Goal: Task Accomplishment & Management: Use online tool/utility

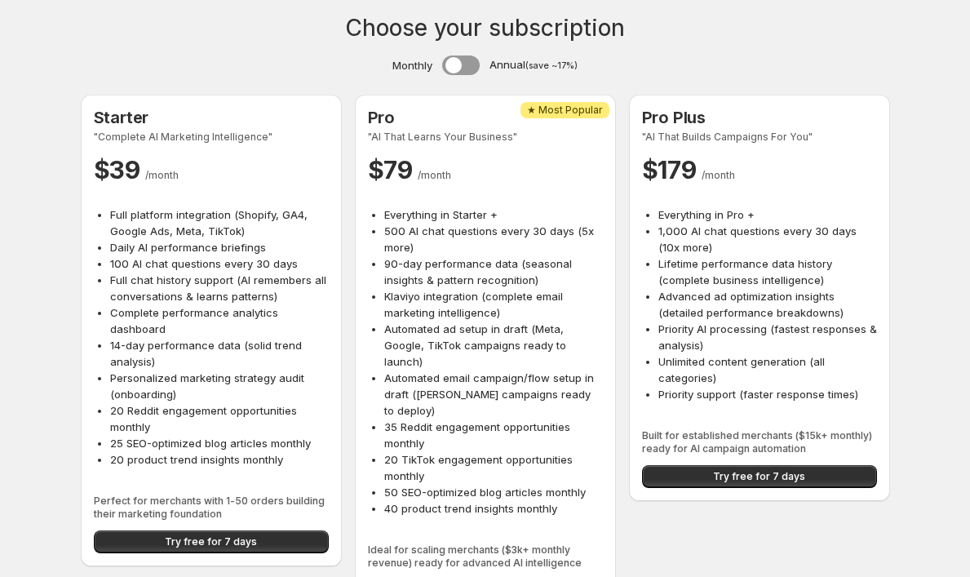
click at [467, 63] on span at bounding box center [461, 65] width 38 height 20
click at [467, 64] on span at bounding box center [459, 65] width 38 height 20
click at [450, 64] on span at bounding box center [453, 65] width 16 height 16
drag, startPoint x: 452, startPoint y: 64, endPoint x: 474, endPoint y: 64, distance: 22.0
click at [474, 64] on label at bounding box center [459, 65] width 38 height 20
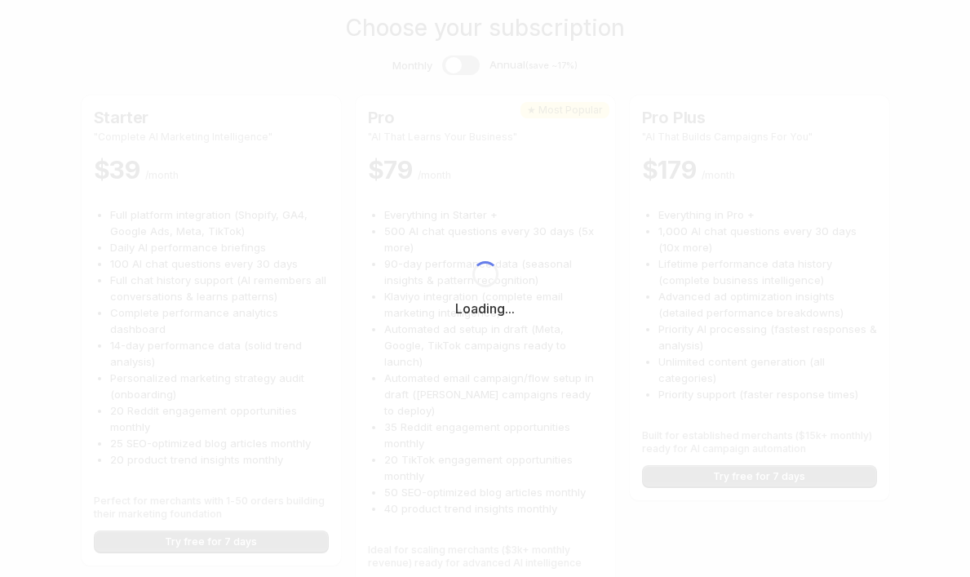
click at [458, 555] on div "Loading..." at bounding box center [485, 288] width 970 height 577
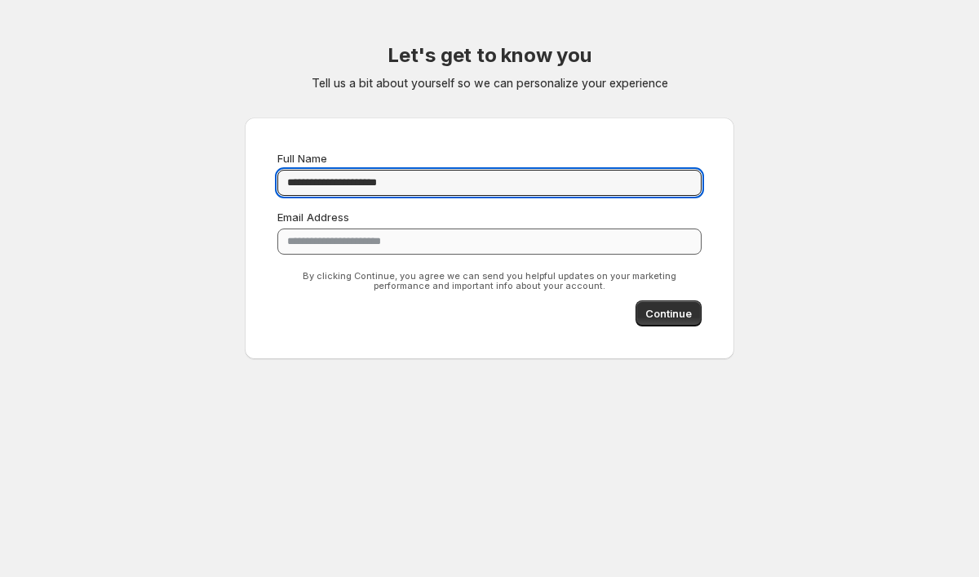
type input "**********"
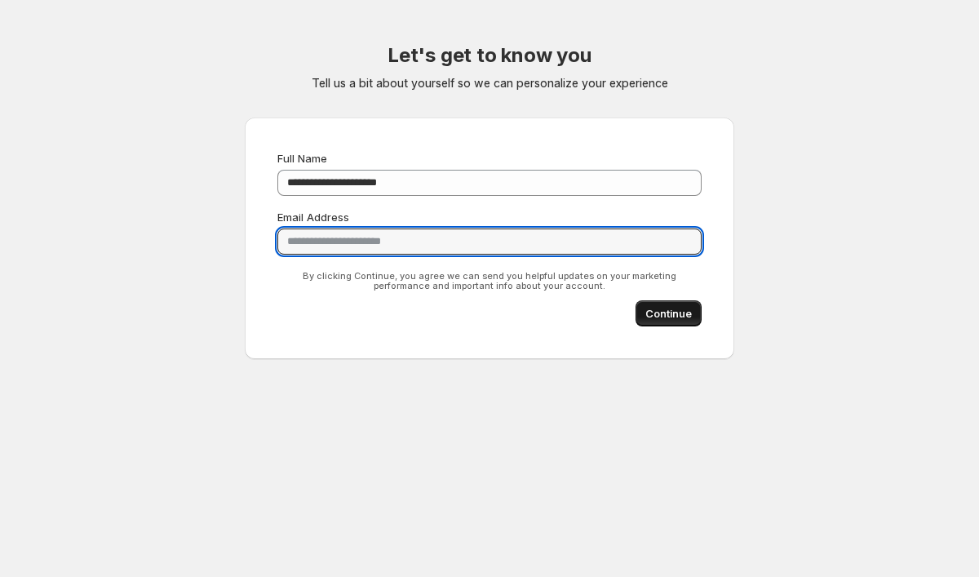
click at [659, 311] on span "Continue" at bounding box center [668, 313] width 46 height 16
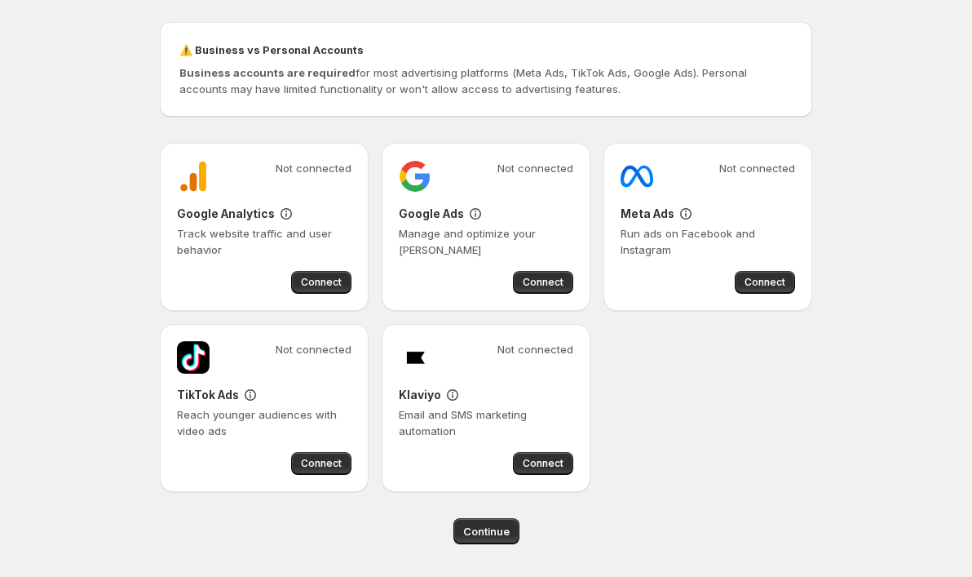
scroll to position [112, 0]
click at [532, 462] on span "Connect" at bounding box center [543, 463] width 41 height 13
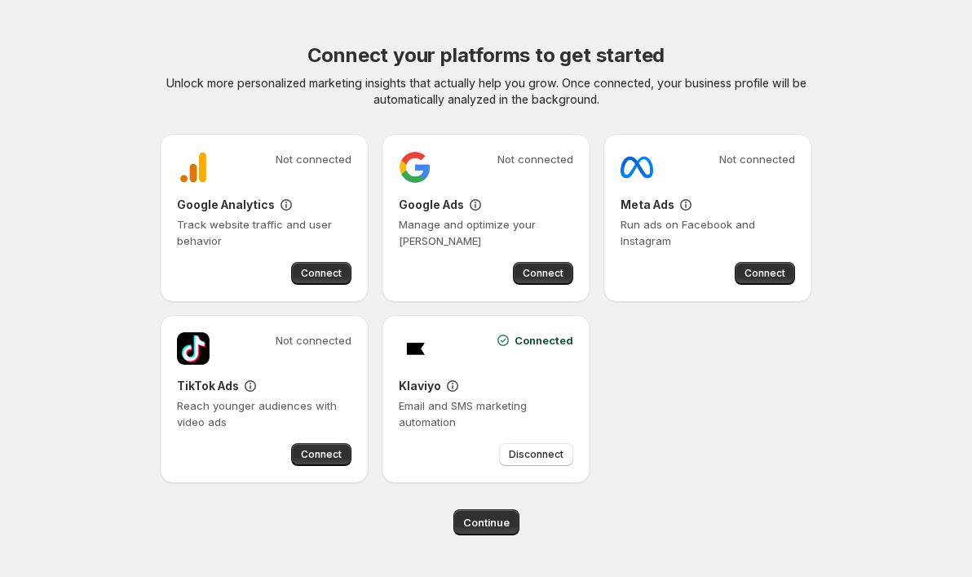
scroll to position [0, 0]
click at [476, 528] on span "Continue" at bounding box center [490, 522] width 46 height 16
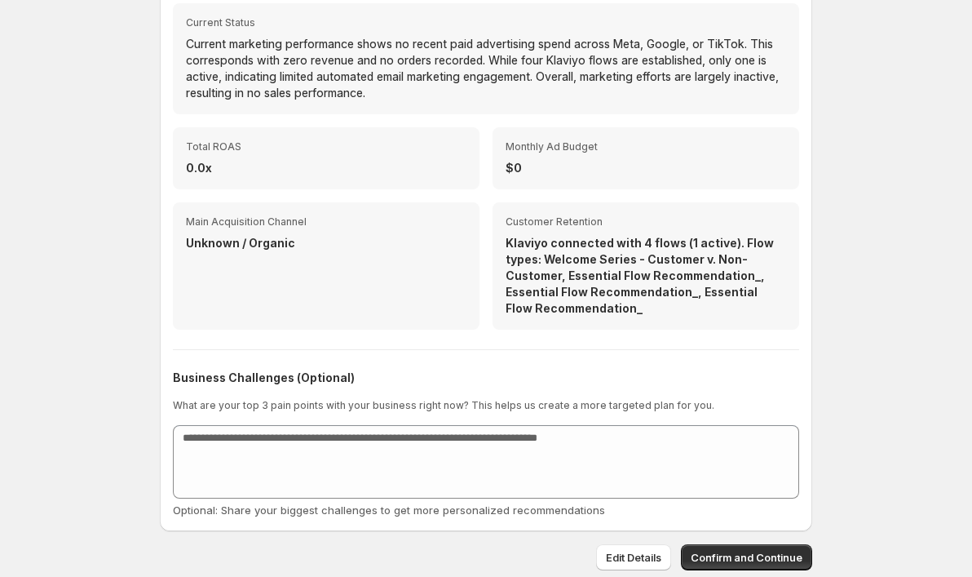
scroll to position [555, 0]
click at [713, 555] on span "Confirm and Continue" at bounding box center [747, 557] width 112 height 16
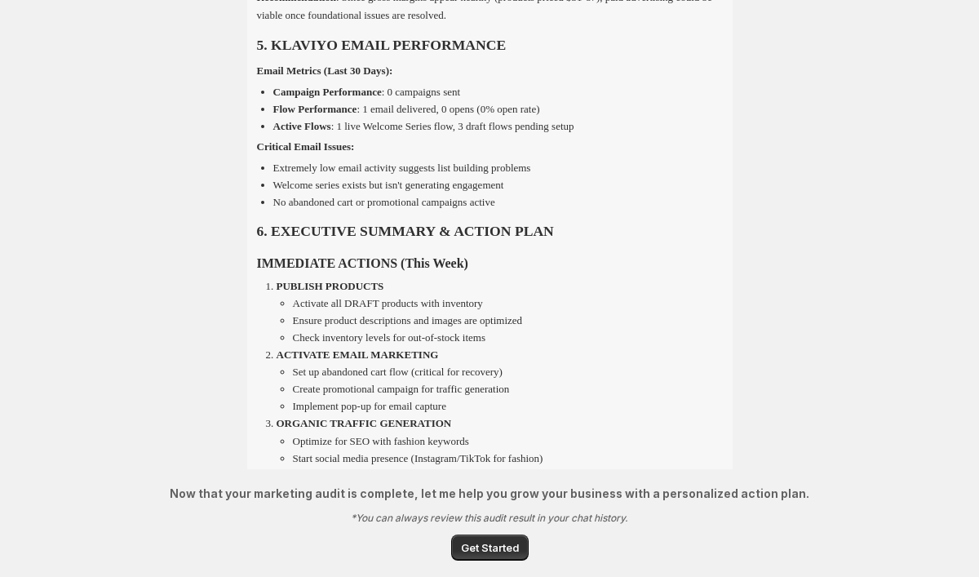
scroll to position [1599, 0]
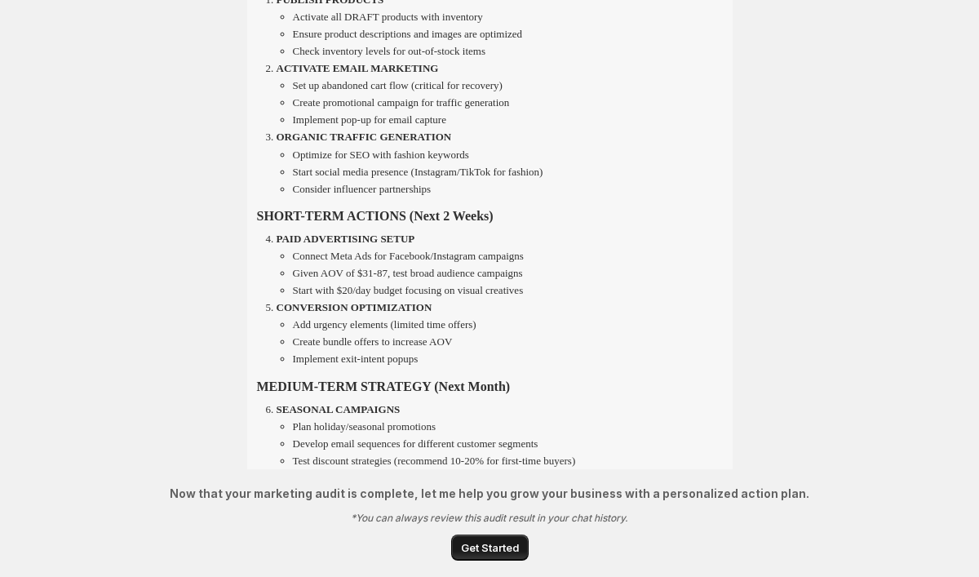
click at [489, 547] on span "Get Started" at bounding box center [490, 547] width 58 height 16
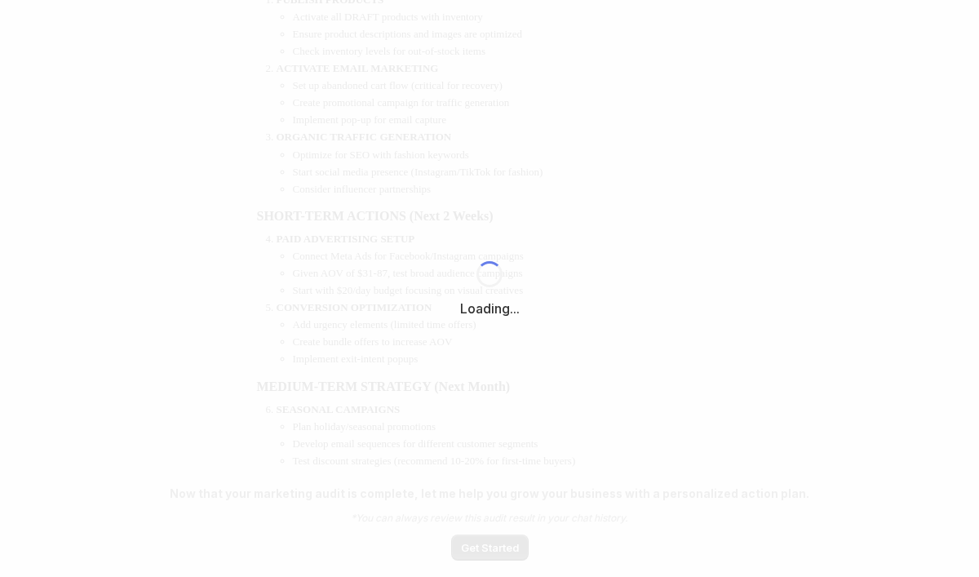
select select "*********"
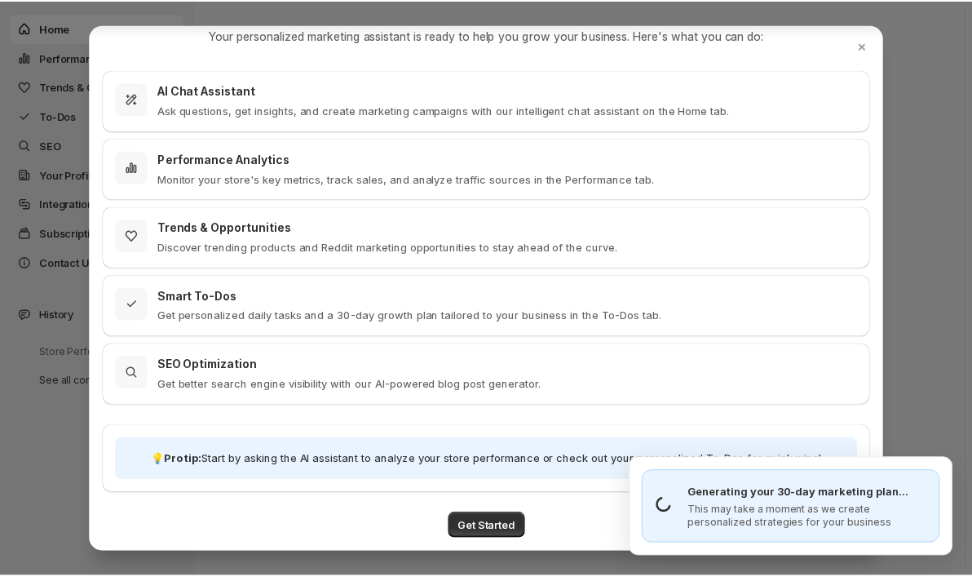
scroll to position [50, 0]
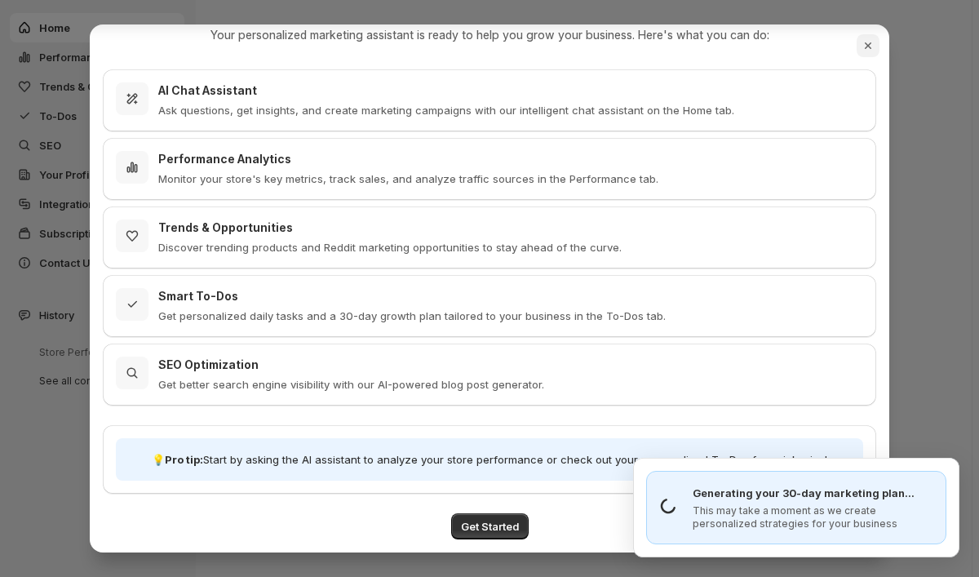
click at [871, 42] on icon "Close" at bounding box center [868, 46] width 16 height 16
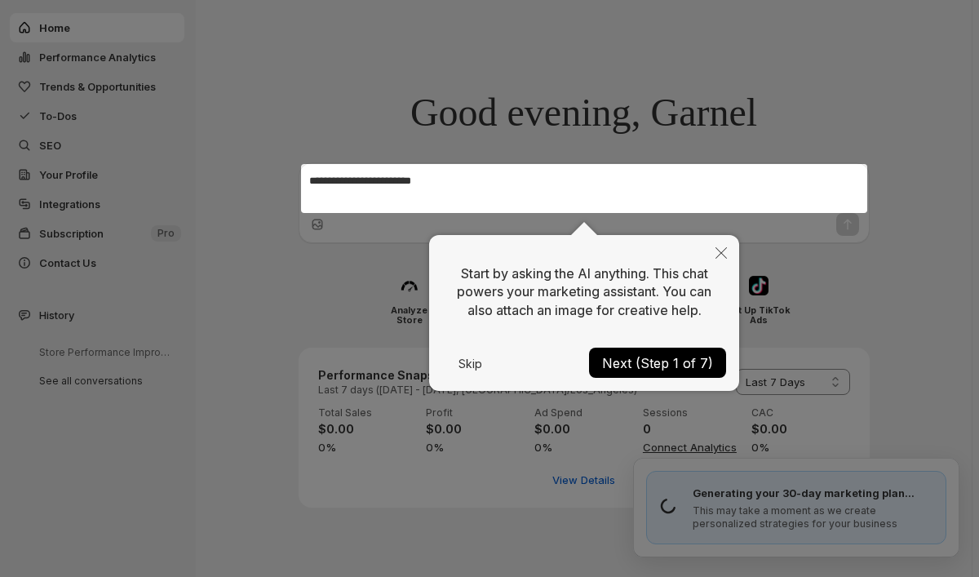
click at [472, 364] on button "Skip" at bounding box center [470, 363] width 56 height 11
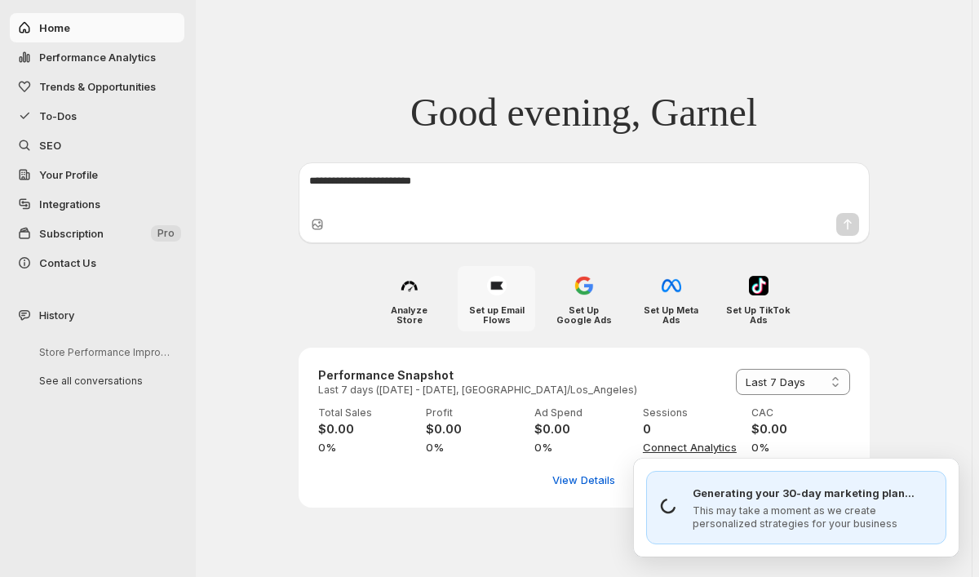
click at [502, 288] on img at bounding box center [497, 286] width 20 height 20
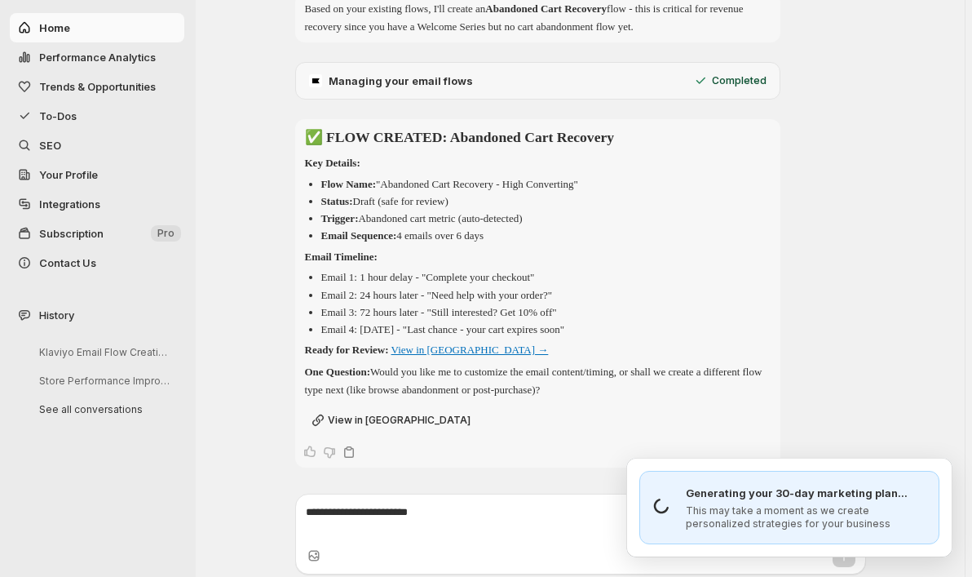
scroll to position [242, 0]
click at [436, 348] on link "View in [GEOGRAPHIC_DATA] →" at bounding box center [470, 350] width 157 height 12
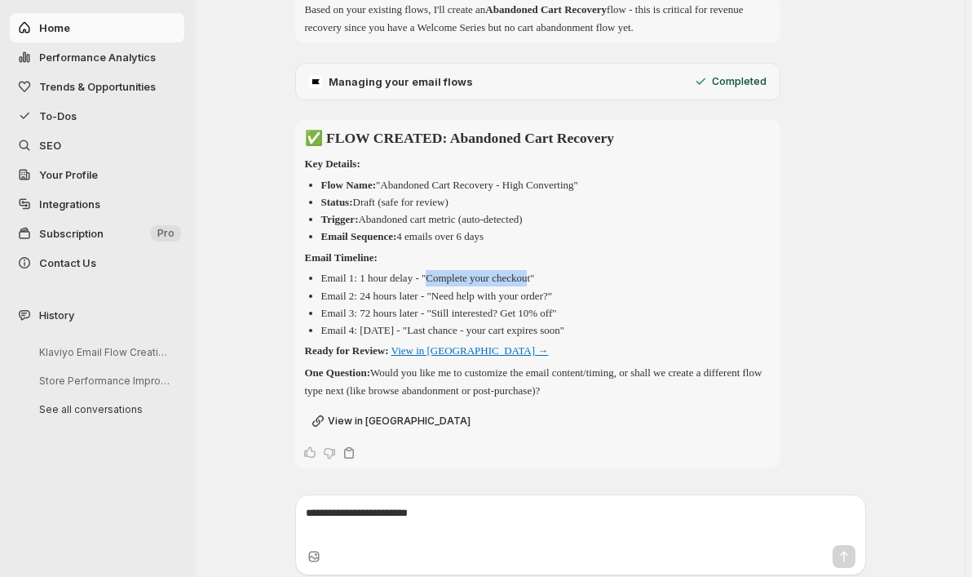
drag, startPoint x: 436, startPoint y: 273, endPoint x: 546, endPoint y: 278, distance: 111.0
click at [535, 278] on p "Email 1: 1 hour delay - "Complete your checkout"" at bounding box center [428, 278] width 214 height 12
copy p "Complete your checkou"
